Goal: Information Seeking & Learning: Learn about a topic

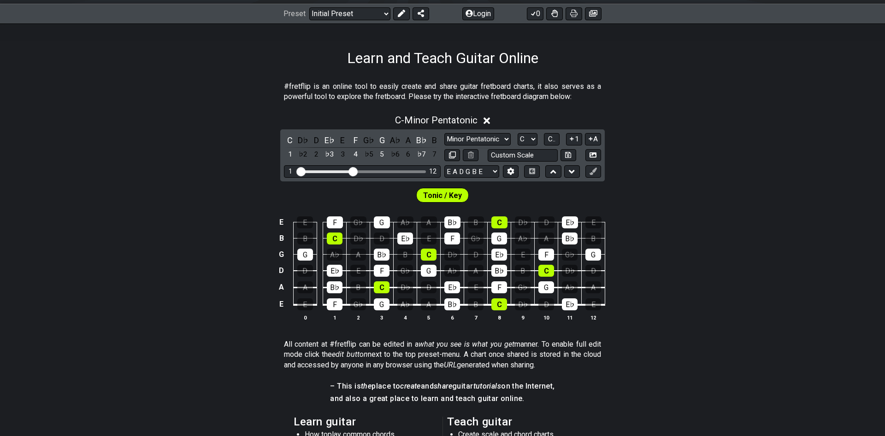
scroll to position [141, 0]
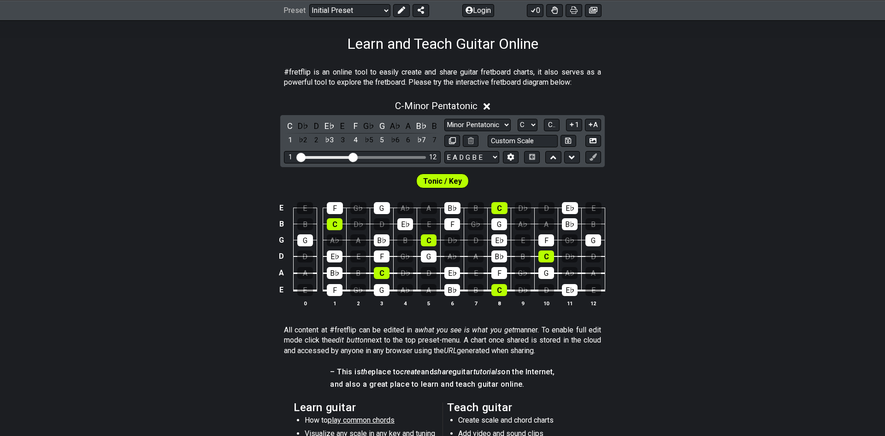
click at [344, 18] on div "Preset Welcome to #fretflip! Initial Preset Custom Preset Minor Pentatonic Majo…" at bounding box center [442, 10] width 885 height 20
click at [309, 4] on select "Welcome to #fretflip! Initial Preset Custom Preset Minor Pentatonic Major Penta…" at bounding box center [349, 10] width 81 height 13
click at [144, 133] on div "C - Minor Pentatonic C D♭ D E♭ E F G♭ G A♭ A B♭ B 1 ♭2 2 ♭3 3 4 ♭5 5 ♭6 6 ♭7 7 …" at bounding box center [442, 207] width 885 height 225
click at [444, 119] on select "Minor Pentatonic Click to edit Minor Pentatonic Major Pentatonic Minor Blues Ma…" at bounding box center [477, 125] width 66 height 12
click at [475, 125] on select "Minor Pentatonic Click to edit Minor Pentatonic Major Pentatonic Minor Blues Ma…" at bounding box center [477, 125] width 66 height 12
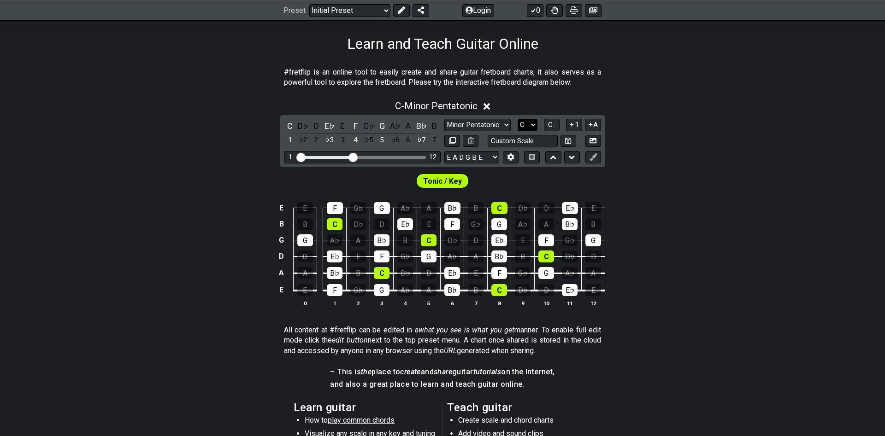
click at [517, 119] on select "A♭ A A♯ B♭ B C C♯ D♭ D D♯ E♭ E F F♯ G♭ G G♯" at bounding box center [527, 125] width 20 height 12
click at [521, 124] on select "A♭ A A♯ B♭ B C C♯ D♭ D D♯ E♭ E F F♯ G♭ G G♯" at bounding box center [527, 125] width 20 height 12
click at [550, 124] on span "C.." at bounding box center [551, 125] width 7 height 8
click at [550, 124] on span "1..7" at bounding box center [550, 125] width 11 height 8
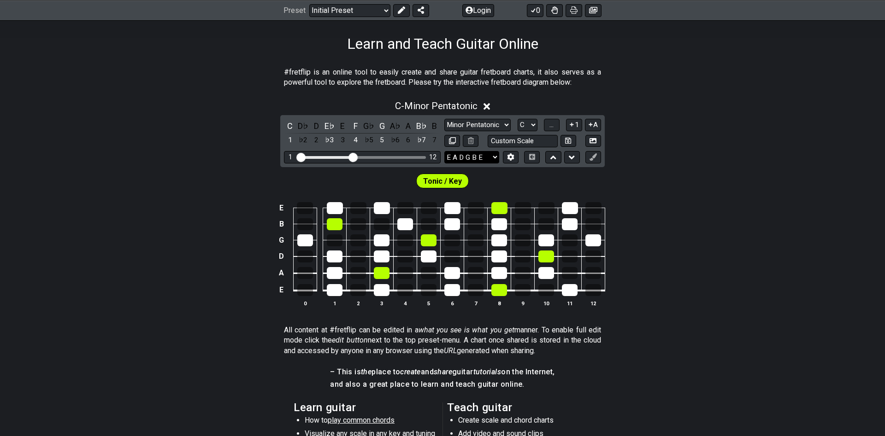
click at [444, 151] on select "E A D G B E E A D G B E E A D G B E B E A D F♯ B A D G C E A D A D G B E E♭ A♭ …" at bounding box center [471, 157] width 55 height 12
click at [468, 158] on select "E A D G B E E A D G B E E A D G B E B E A D F♯ B A D G C E A D A D G B E E♭ A♭ …" at bounding box center [471, 157] width 55 height 12
click at [527, 143] on input "text" at bounding box center [522, 141] width 70 height 12
type input "Custom Scale"
click at [517, 119] on select "A♭ A A♯ B♭ B C C♯ D♭ D D♯ E♭ E F F♯ G♭ G G♯" at bounding box center [527, 125] width 20 height 12
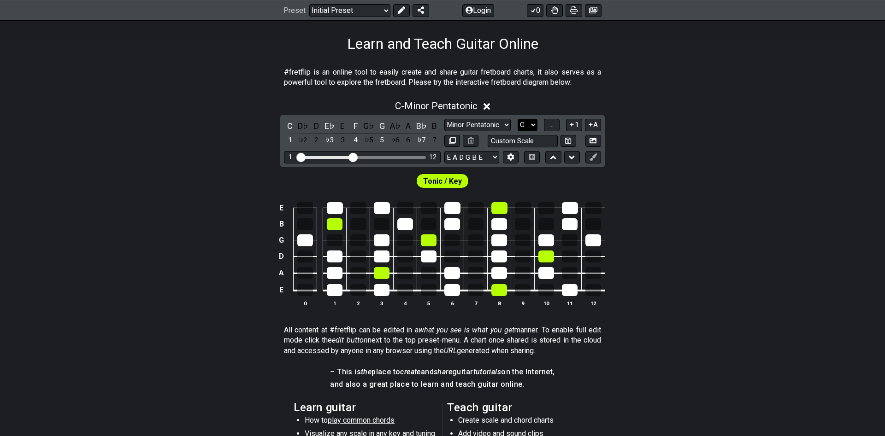
click at [534, 126] on select "A♭ A A♯ B♭ B C C♯ D♭ D D♯ E♭ E F F♯ G♭ G G♯" at bounding box center [527, 125] width 20 height 12
click at [517, 119] on select "A♭ A A♯ B♭ B C C♯ D♭ D D♯ E♭ E F F♯ G♭ G G♯" at bounding box center [527, 125] width 20 height 12
click at [534, 126] on select "A♭ A A♯ B♭ B C C♯ D♭ D D♯ E♭ E F F♯ G♭ G G♯" at bounding box center [527, 125] width 20 height 12
click at [577, 126] on button "1" at bounding box center [574, 125] width 16 height 12
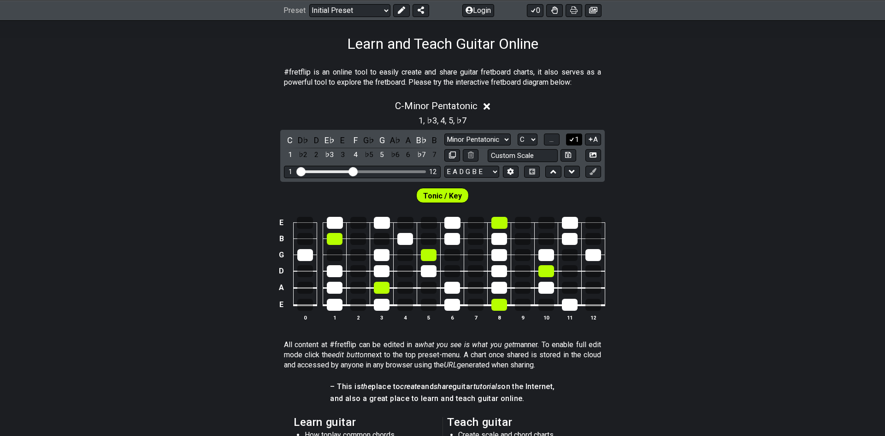
click at [568, 139] on icon at bounding box center [571, 139] width 9 height 7
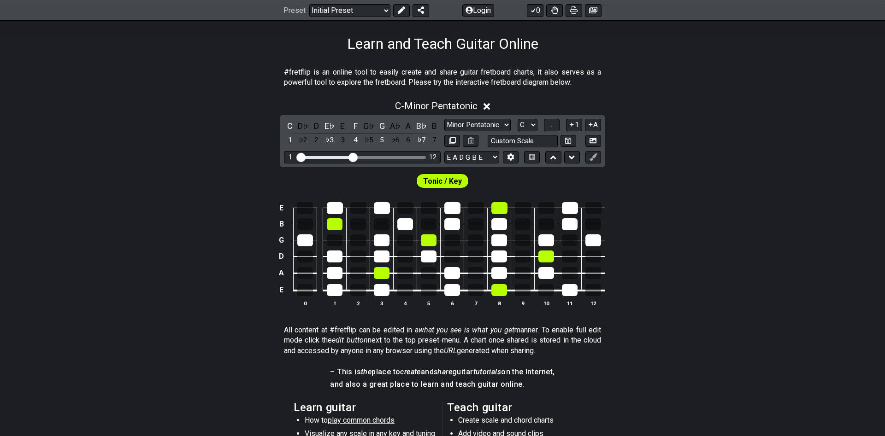
click at [487, 107] on icon at bounding box center [486, 107] width 7 height 10
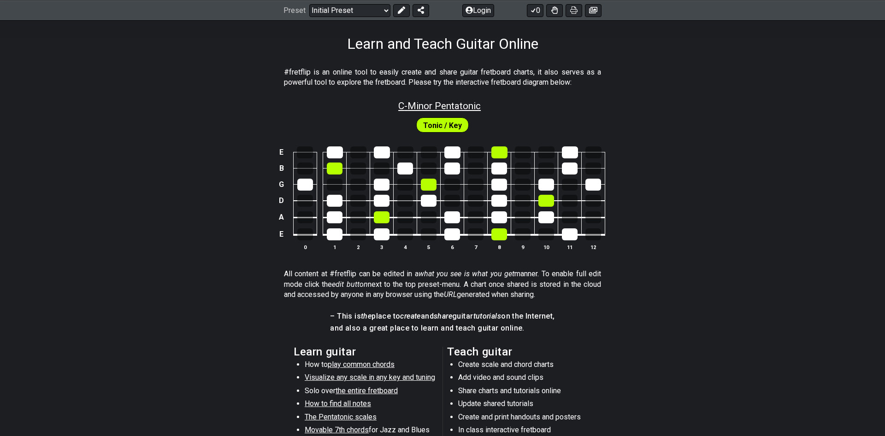
click at [454, 106] on span "C - Minor Pentatonic" at bounding box center [439, 105] width 82 height 11
select select "C"
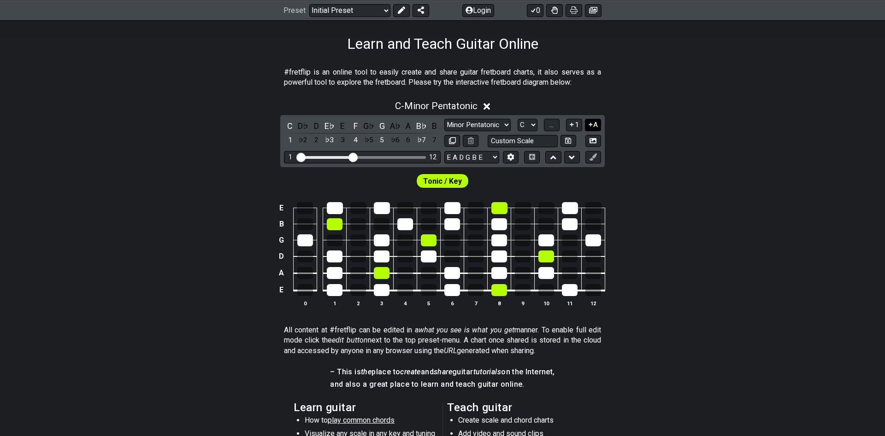
click at [588, 125] on icon at bounding box center [590, 124] width 9 height 7
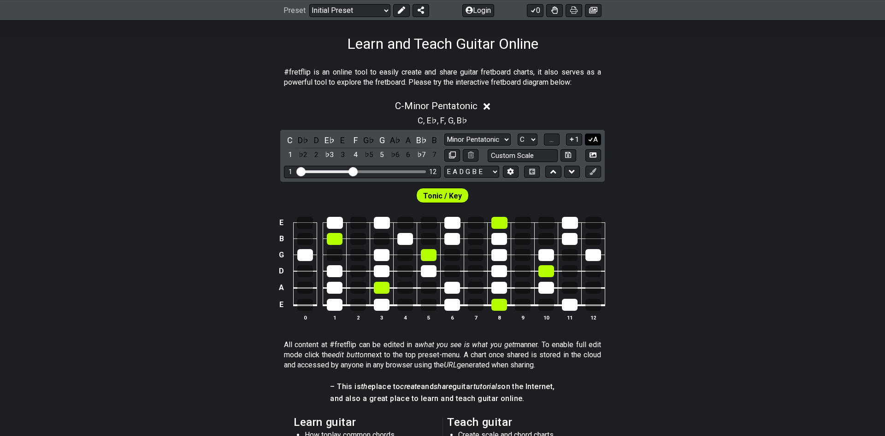
click at [591, 137] on icon at bounding box center [590, 139] width 9 height 7
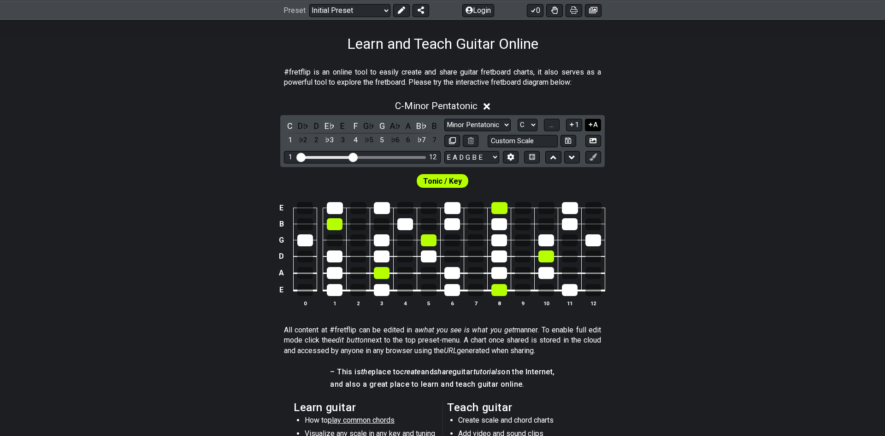
click at [592, 124] on icon at bounding box center [590, 125] width 4 height 4
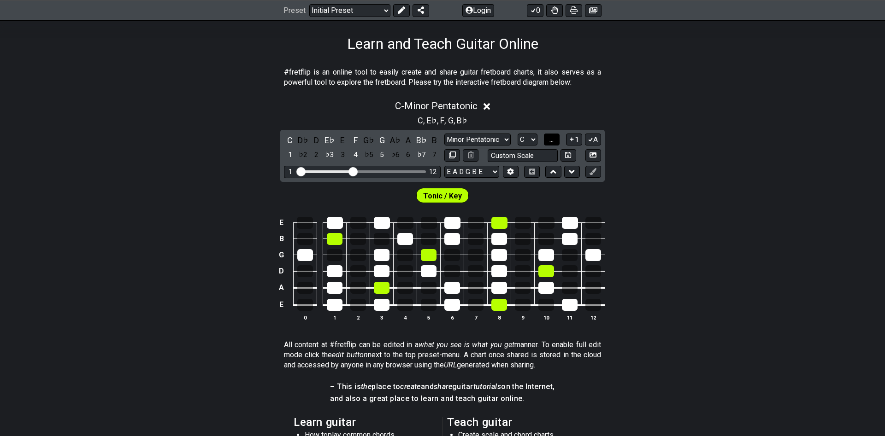
click at [553, 137] on span "..." at bounding box center [551, 139] width 4 height 8
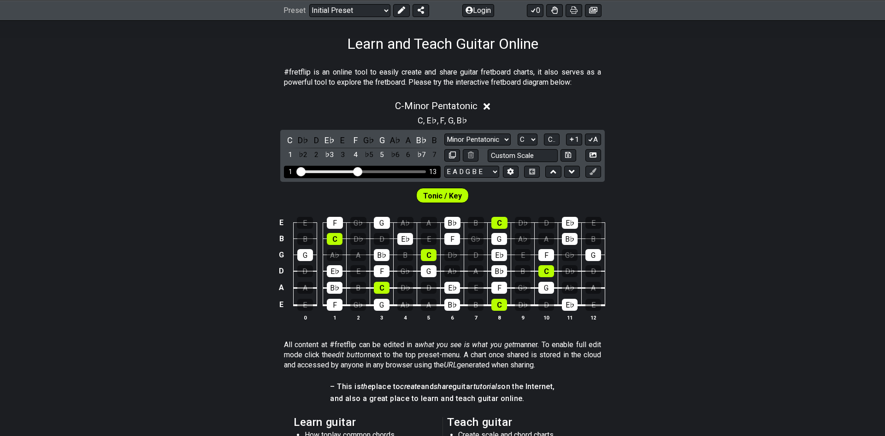
drag, startPoint x: 352, startPoint y: 171, endPoint x: 359, endPoint y: 171, distance: 6.9
click at [359, 171] on input "Visible fret range" at bounding box center [362, 171] width 131 height 0
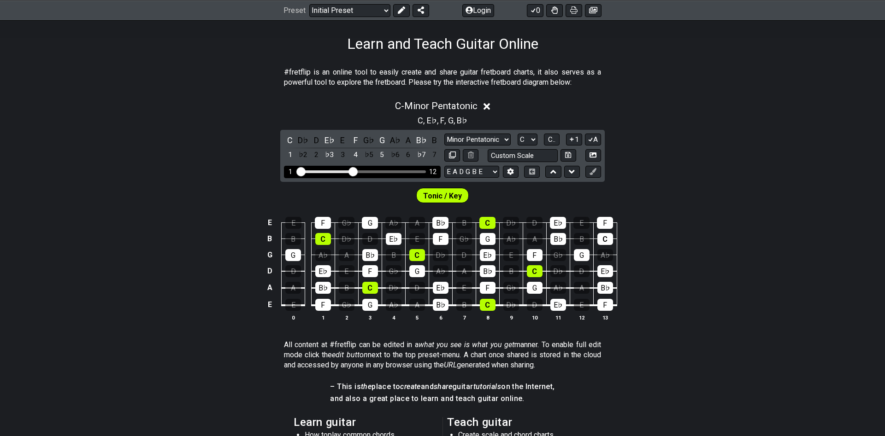
click at [354, 171] on input "Visible fret range" at bounding box center [362, 171] width 131 height 0
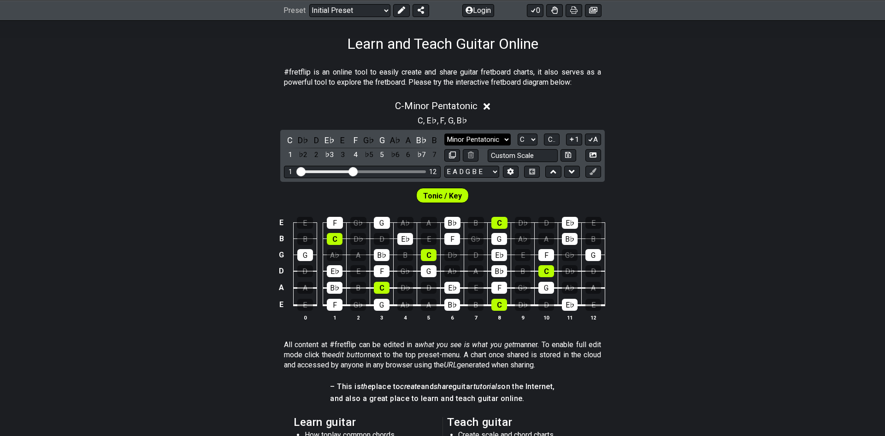
click at [444, 134] on select "Minor Pentatonic Click to edit Minor Pentatonic Major Pentatonic Minor Blues Ma…" at bounding box center [477, 140] width 66 height 12
click option "Dorian" at bounding box center [0, 0] width 0 height 0
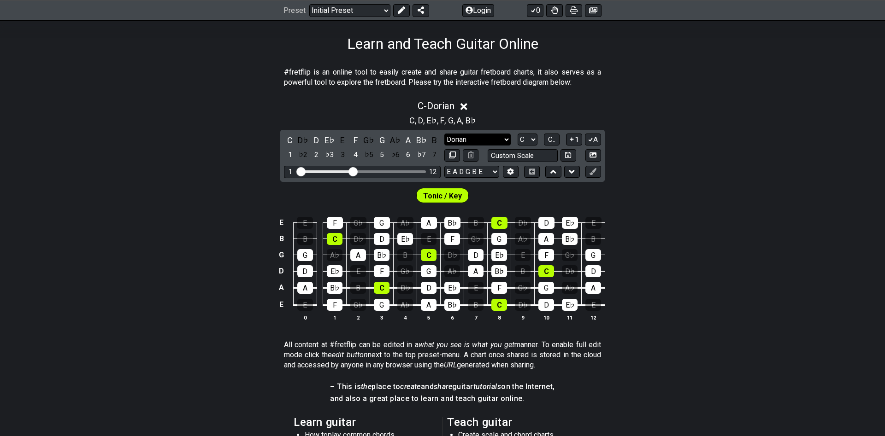
click at [444, 134] on select "Minor Pentatonic Click to edit Minor Pentatonic Major Pentatonic Minor Blues Ma…" at bounding box center [477, 140] width 66 height 12
click option "Major / [PERSON_NAME]" at bounding box center [0, 0] width 0 height 0
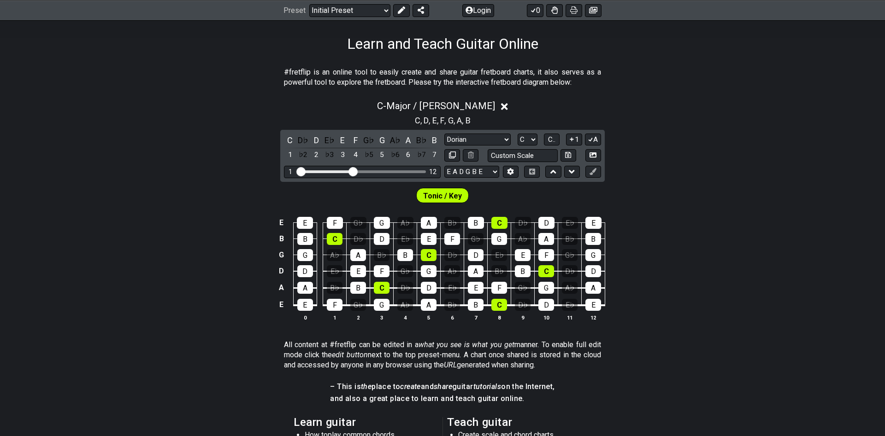
click at [443, 197] on span "Tonic / Key" at bounding box center [442, 195] width 39 height 13
click at [444, 134] on select "Minor Pentatonic Click to edit Minor Pentatonic Major Pentatonic Minor Blues Ma…" at bounding box center [477, 140] width 66 height 12
select select "Major Pentatonic"
click option "Major Pentatonic" at bounding box center [0, 0] width 0 height 0
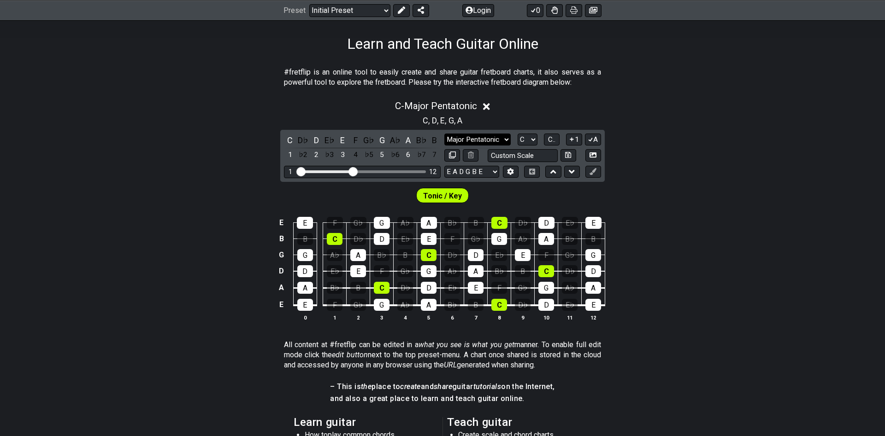
click at [444, 134] on select "Minor Pentatonic Click to edit Minor Pentatonic Major Pentatonic Minor Blues Ma…" at bounding box center [477, 140] width 66 height 12
click at [482, 143] on select "Minor Pentatonic Click to edit Minor Pentatonic Major Pentatonic Minor Blues Ma…" at bounding box center [477, 140] width 66 height 12
click at [517, 134] on select "A♭ A A♯ B♭ B C C♯ D♭ D D♯ E♭ E F F♯ G♭ G G♯" at bounding box center [527, 140] width 20 height 12
select select "G"
click option "G" at bounding box center [0, 0] width 0 height 0
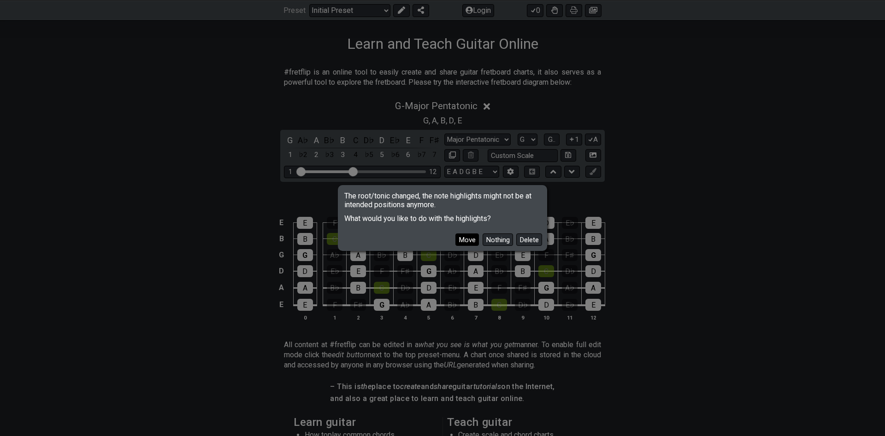
click at [476, 242] on button "Move" at bounding box center [466, 240] width 23 height 12
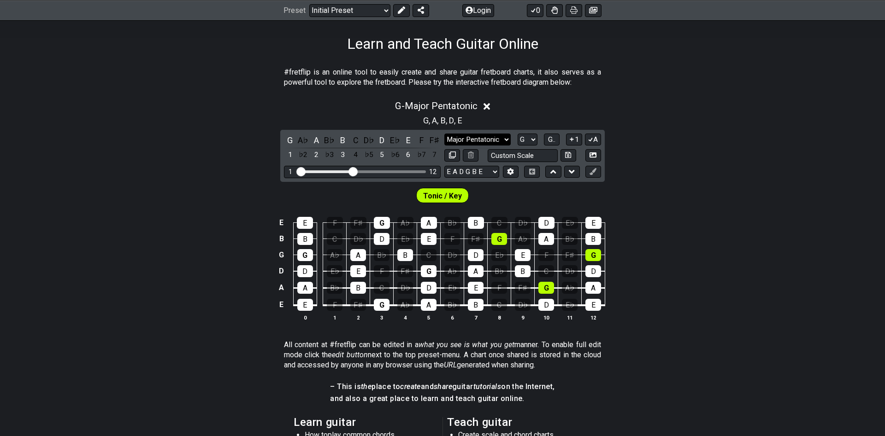
click at [444, 134] on select "Minor Pentatonic Click to edit Minor Pentatonic Major Pentatonic Minor Blues Ma…" at bounding box center [477, 140] width 66 height 12
click option "Major" at bounding box center [0, 0] width 0 height 0
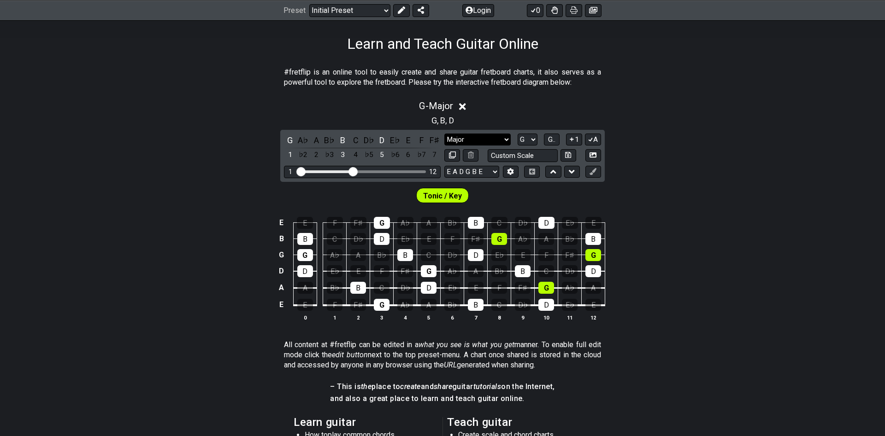
click at [444, 134] on select "Minor Pentatonic Click to edit Minor Pentatonic Major Pentatonic Minor Blues Ma…" at bounding box center [477, 140] width 66 height 12
click option "Major / [PERSON_NAME]" at bounding box center [0, 0] width 0 height 0
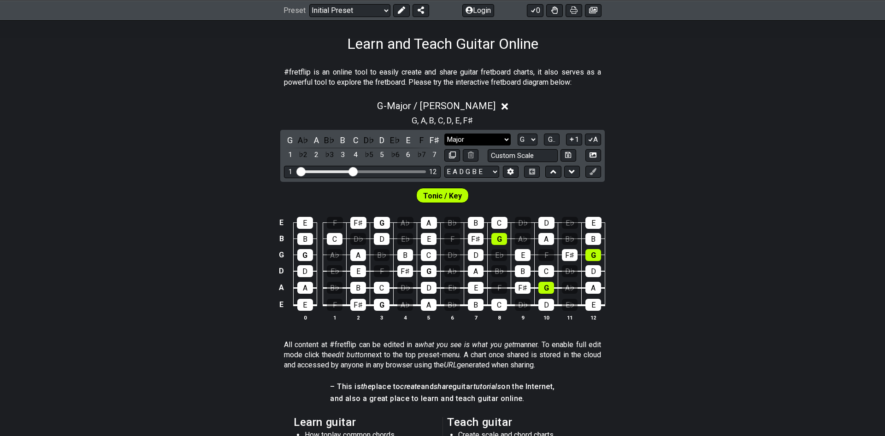
click at [444, 134] on select "Minor Pentatonic Click to edit Minor Pentatonic Major Pentatonic Minor Blues Ma…" at bounding box center [477, 140] width 66 height 12
click option "Major Pentatonic" at bounding box center [0, 0] width 0 height 0
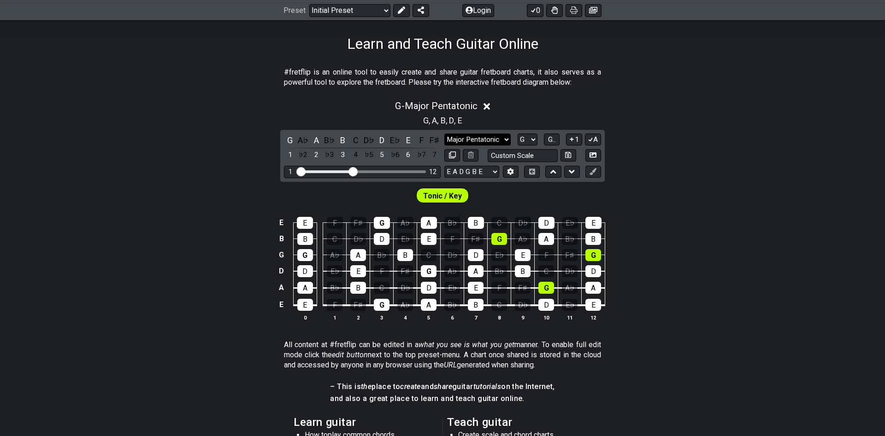
click at [444, 134] on select "Minor Pentatonic Click to edit Minor Pentatonic Major Pentatonic Minor Blues Ma…" at bounding box center [477, 140] width 66 height 12
select select "Major"
click option "Major" at bounding box center [0, 0] width 0 height 0
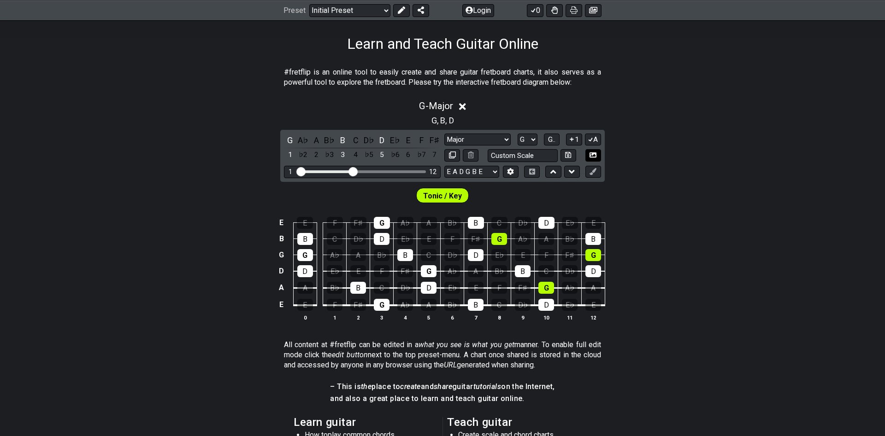
click at [592, 155] on icon at bounding box center [592, 154] width 7 height 5
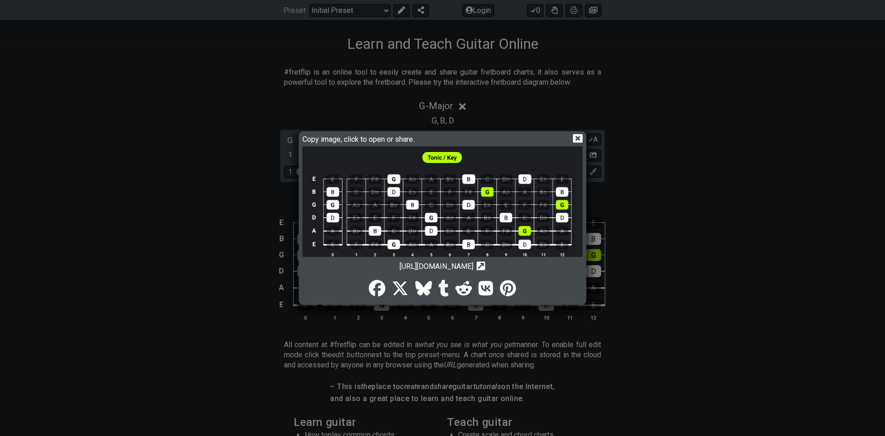
click at [576, 138] on icon at bounding box center [578, 139] width 10 height 10
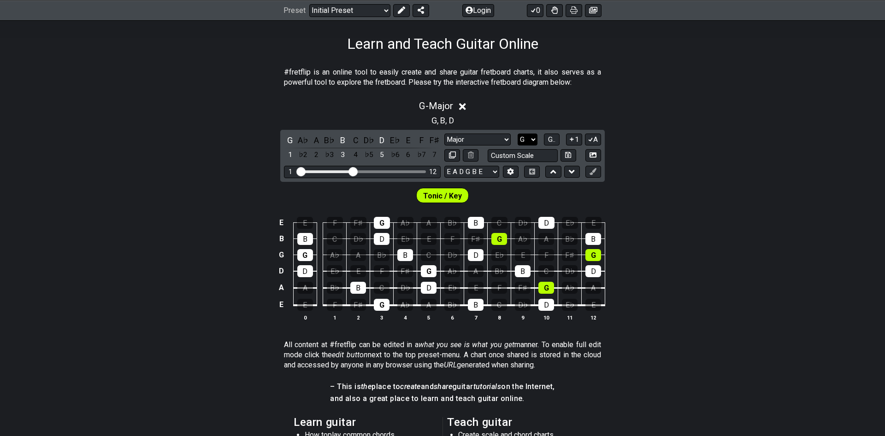
click at [517, 134] on select "A♭ A A♯ B♭ B C C♯ D♭ D D♯ E♭ E F F♯ G♭ G G♯" at bounding box center [527, 140] width 20 height 12
click option "A" at bounding box center [0, 0] width 0 height 0
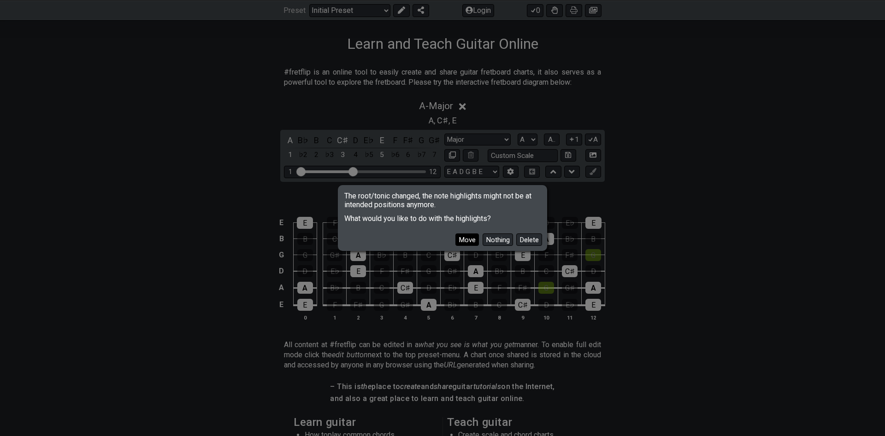
click at [470, 241] on button "Move" at bounding box center [466, 240] width 23 height 12
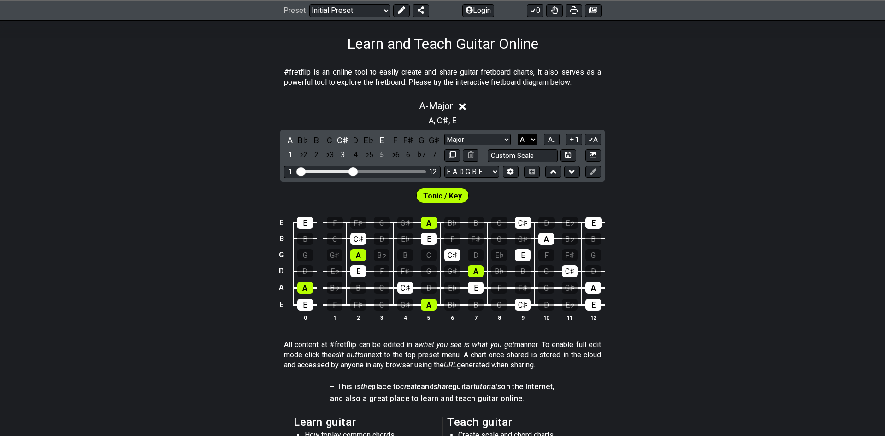
click at [517, 134] on select "A♭ A A♯ B♭ B C C♯ D♭ D D♯ E♭ E F F♯ G♭ G G♯" at bounding box center [527, 140] width 20 height 12
select select "F"
click option "F" at bounding box center [0, 0] width 0 height 0
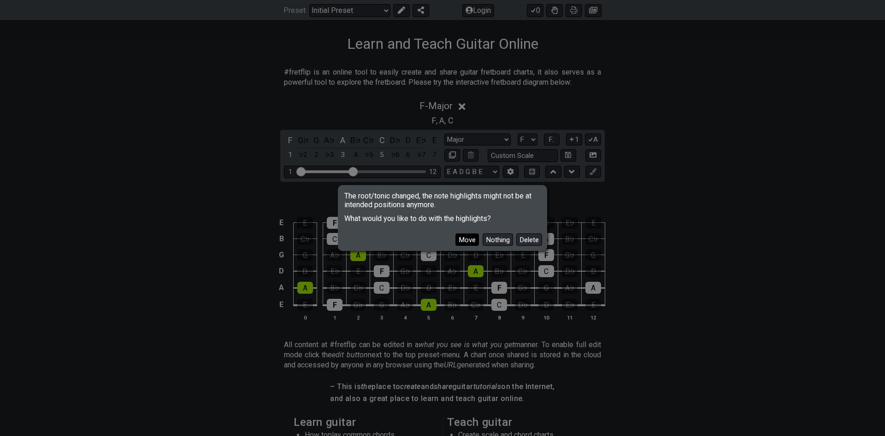
click at [464, 234] on button "Move" at bounding box center [466, 240] width 23 height 12
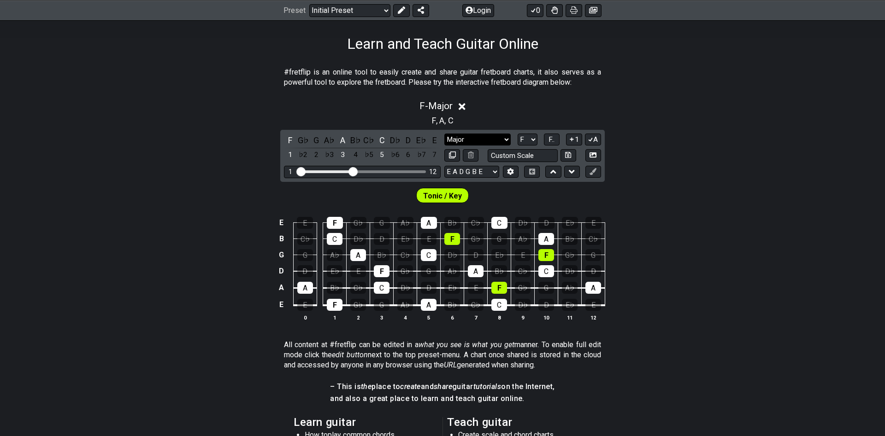
click at [444, 134] on select "Minor Pentatonic Click to edit Minor Pentatonic Major Pentatonic Minor Blues Ma…" at bounding box center [477, 140] width 66 height 12
select select "Major / [PERSON_NAME]"
click option "Major / [PERSON_NAME]" at bounding box center [0, 0] width 0 height 0
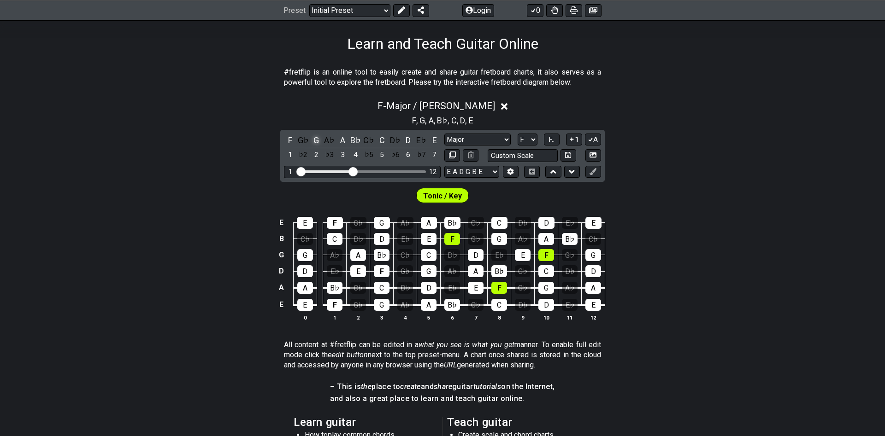
click at [322, 139] on div "G" at bounding box center [316, 140] width 12 height 12
click at [317, 140] on div "G" at bounding box center [316, 140] width 12 height 12
click at [355, 143] on div "B♭" at bounding box center [356, 140] width 12 height 12
click at [355, 142] on div "B♭" at bounding box center [356, 140] width 12 height 12
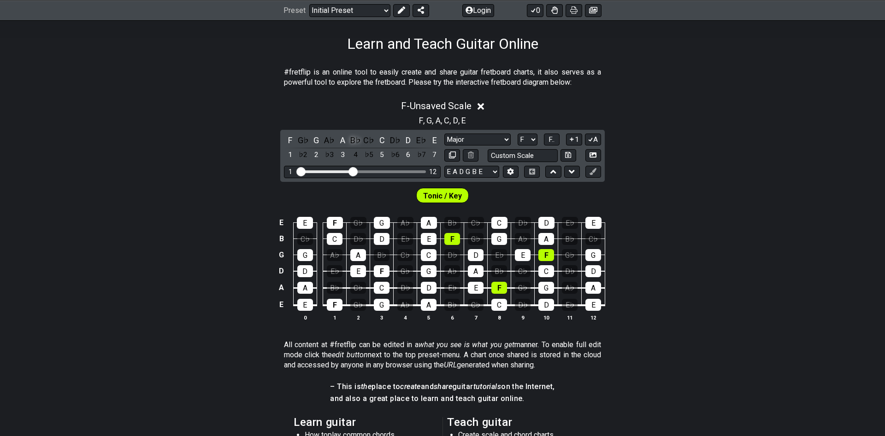
click at [355, 142] on div "B♭" at bounding box center [356, 140] width 12 height 12
click at [591, 173] on icon at bounding box center [592, 171] width 7 height 7
click at [574, 173] on icon at bounding box center [571, 171] width 6 height 9
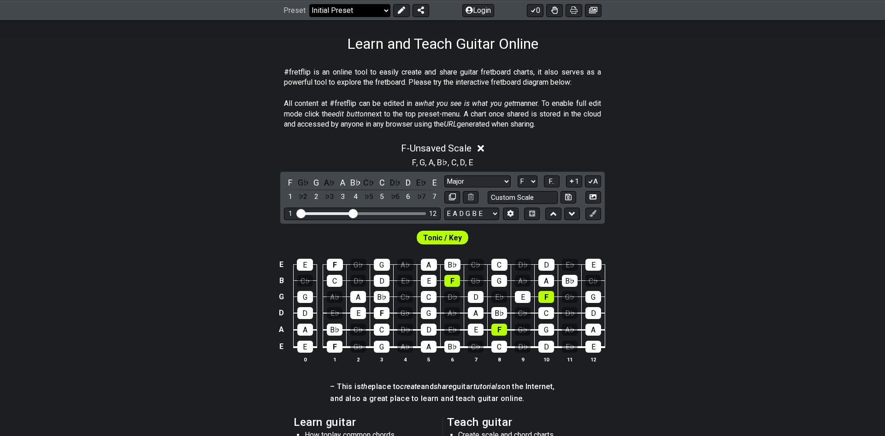
click at [309, 4] on select "Welcome to #fretflip! Initial Preset Custom Preset Minor Pentatonic Major Penta…" at bounding box center [349, 10] width 81 height 13
click option "The CAGED System" at bounding box center [0, 0] width 0 height 0
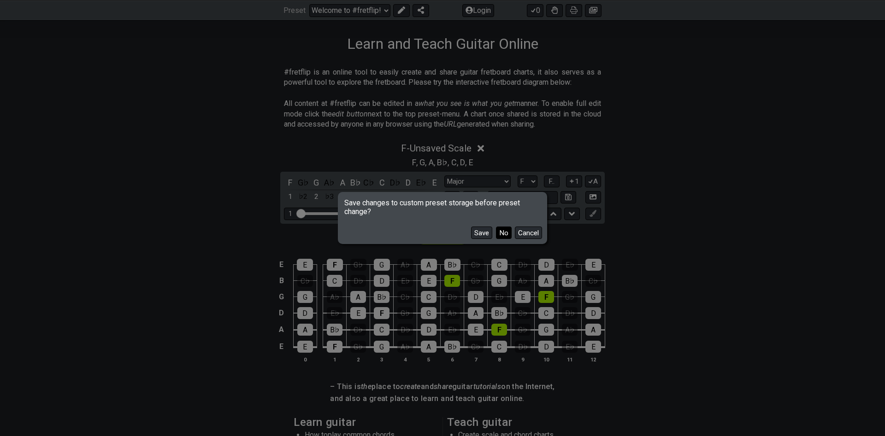
click at [508, 231] on button "No" at bounding box center [504, 233] width 16 height 12
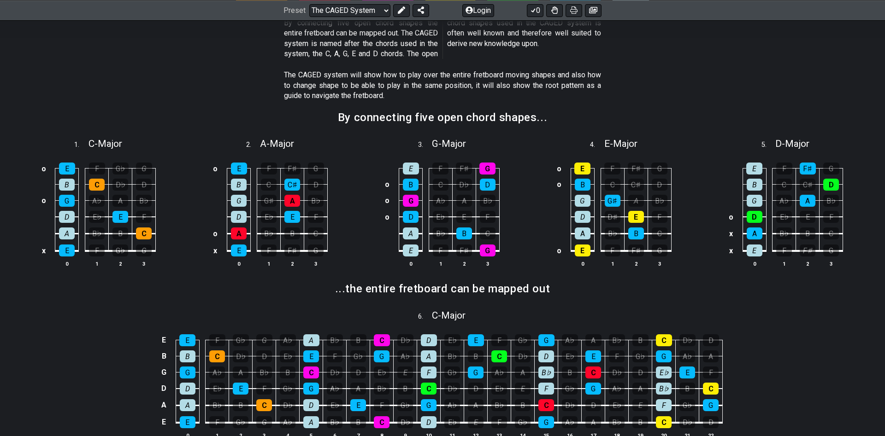
scroll to position [235, 0]
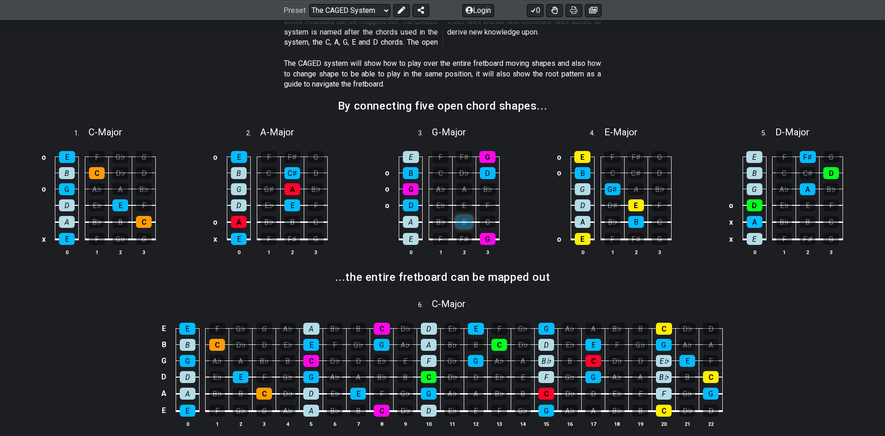
click at [470, 221] on div "B" at bounding box center [464, 222] width 16 height 12
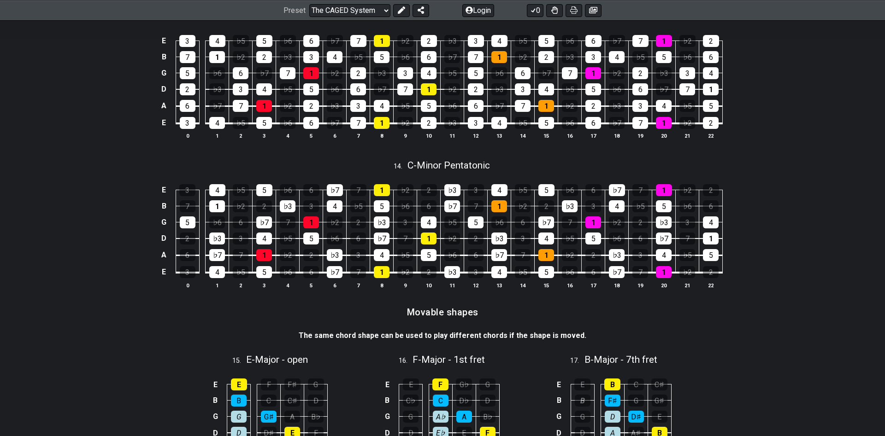
scroll to position [1974, 0]
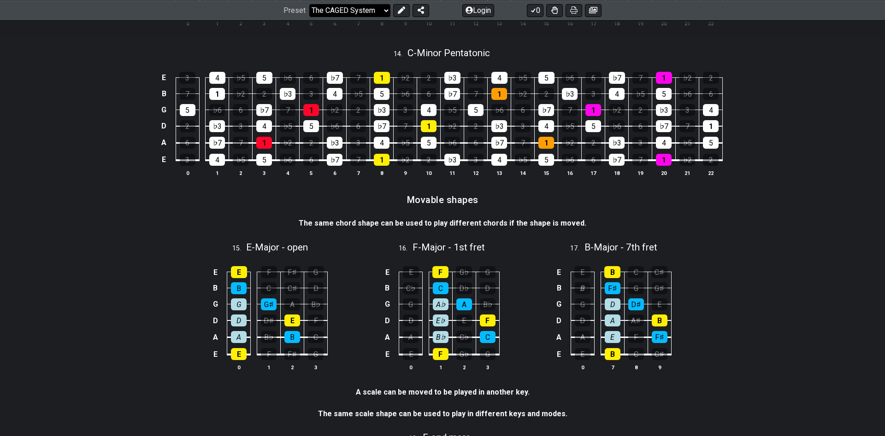
click at [309, 4] on select "Welcome to #fretflip! Initial Preset Custom Preset Minor Pentatonic Major Penta…" at bounding box center [349, 10] width 81 height 13
click option "3NPS and CAGED-shapes" at bounding box center [0, 0] width 0 height 0
select select "/the-caged-system"
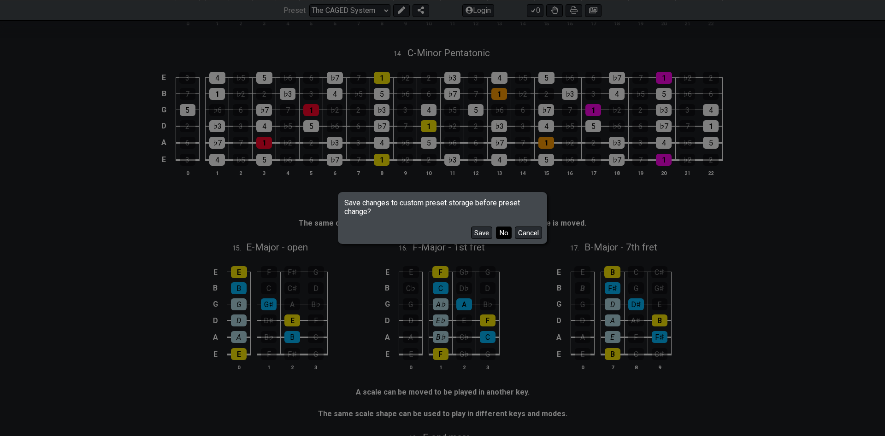
click at [505, 234] on button "No" at bounding box center [504, 233] width 16 height 12
select select "A"
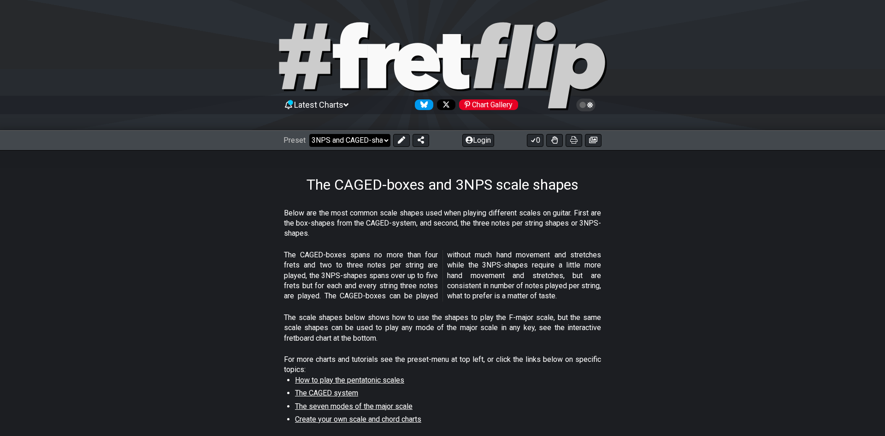
click at [309, 134] on select "Welcome to #fretflip! Initial Preset Custom Preset Minor Pentatonic Major Penta…" at bounding box center [349, 140] width 81 height 13
click option "1. Notes Explained" at bounding box center [0, 0] width 0 height 0
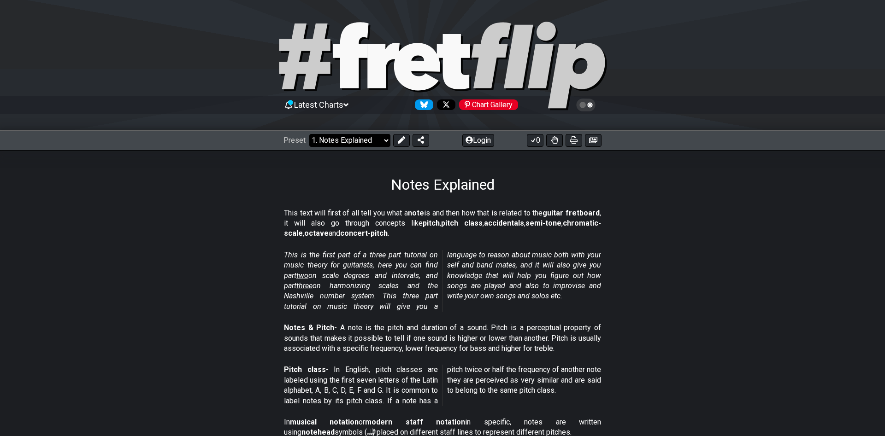
click at [309, 134] on select "Welcome to #fretflip! Initial Preset Custom Preset Minor Pentatonic Major Penta…" at bounding box center [349, 140] width 81 height 13
click option "Welcome to #fretflip!" at bounding box center [0, 0] width 0 height 0
select select "/welcome"
select select "C"
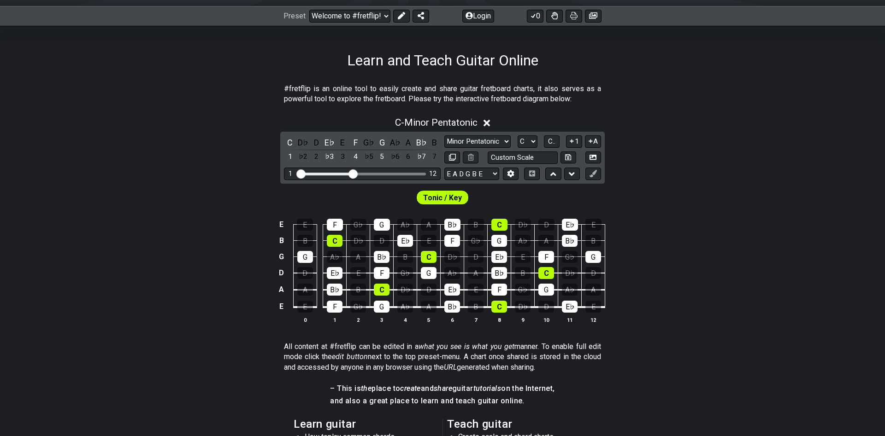
scroll to position [141, 0]
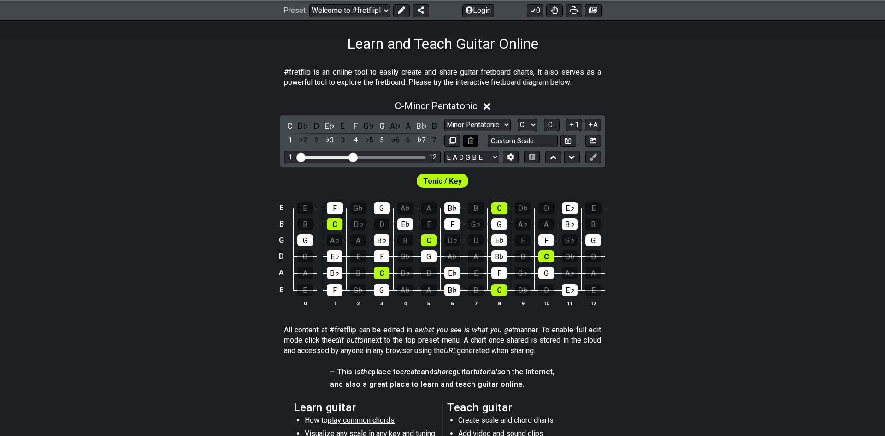
click at [468, 141] on icon at bounding box center [471, 140] width 6 height 7
click at [506, 158] on button at bounding box center [511, 157] width 16 height 12
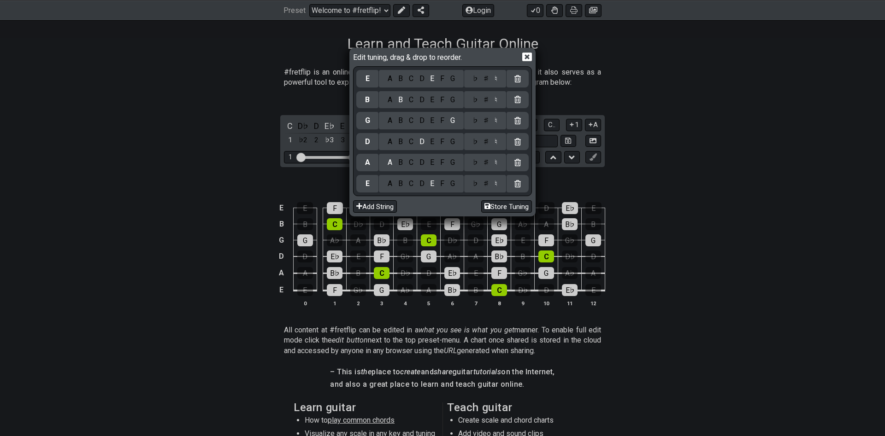
click at [524, 58] on icon at bounding box center [527, 57] width 10 height 9
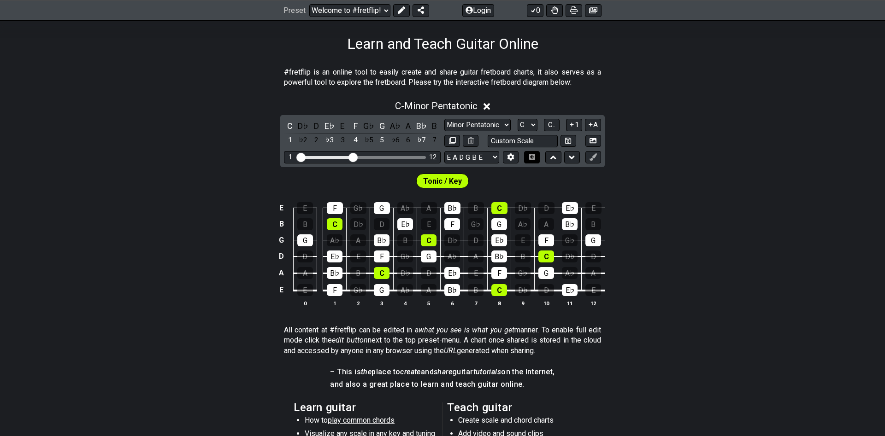
click at [529, 159] on icon at bounding box center [532, 157] width 6 height 6
click at [530, 158] on icon at bounding box center [532, 157] width 6 height 6
click at [532, 154] on button at bounding box center [532, 157] width 16 height 12
click at [553, 160] on icon at bounding box center [553, 157] width 6 height 9
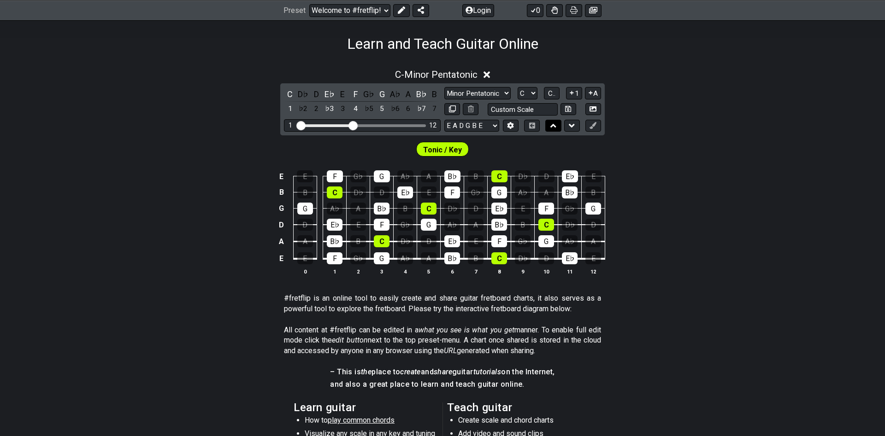
click at [554, 120] on button at bounding box center [553, 126] width 16 height 12
click at [570, 127] on icon at bounding box center [571, 125] width 6 height 9
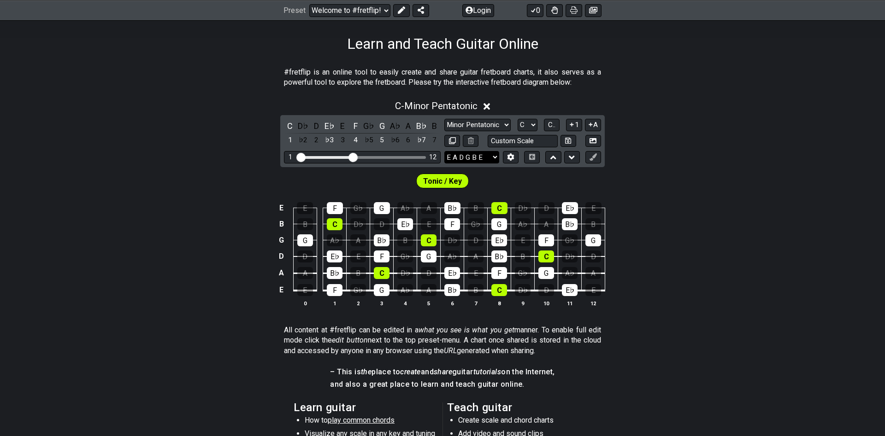
click at [444, 151] on select "E A D G B E E A D G B E E A D G B E B E A D F♯ B A D G C E A D A D G B E E♭ A♭ …" at bounding box center [471, 157] width 55 height 12
click at [473, 159] on select "E A D G B E E A D G B E E A D G B E B E A D F♯ B A D G C E A D A D G B E E♭ A♭ …" at bounding box center [471, 157] width 55 height 12
click at [449, 177] on span "Tonic / Key" at bounding box center [442, 181] width 39 height 13
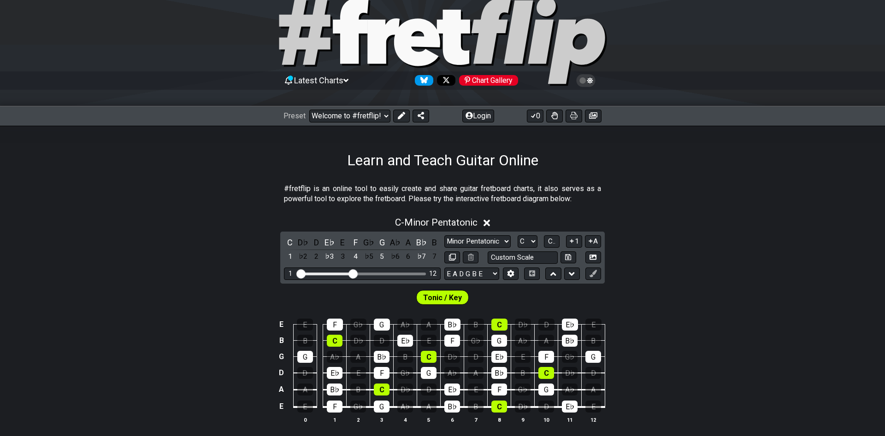
scroll to position [0, 0]
